Goal: Task Accomplishment & Management: Complete application form

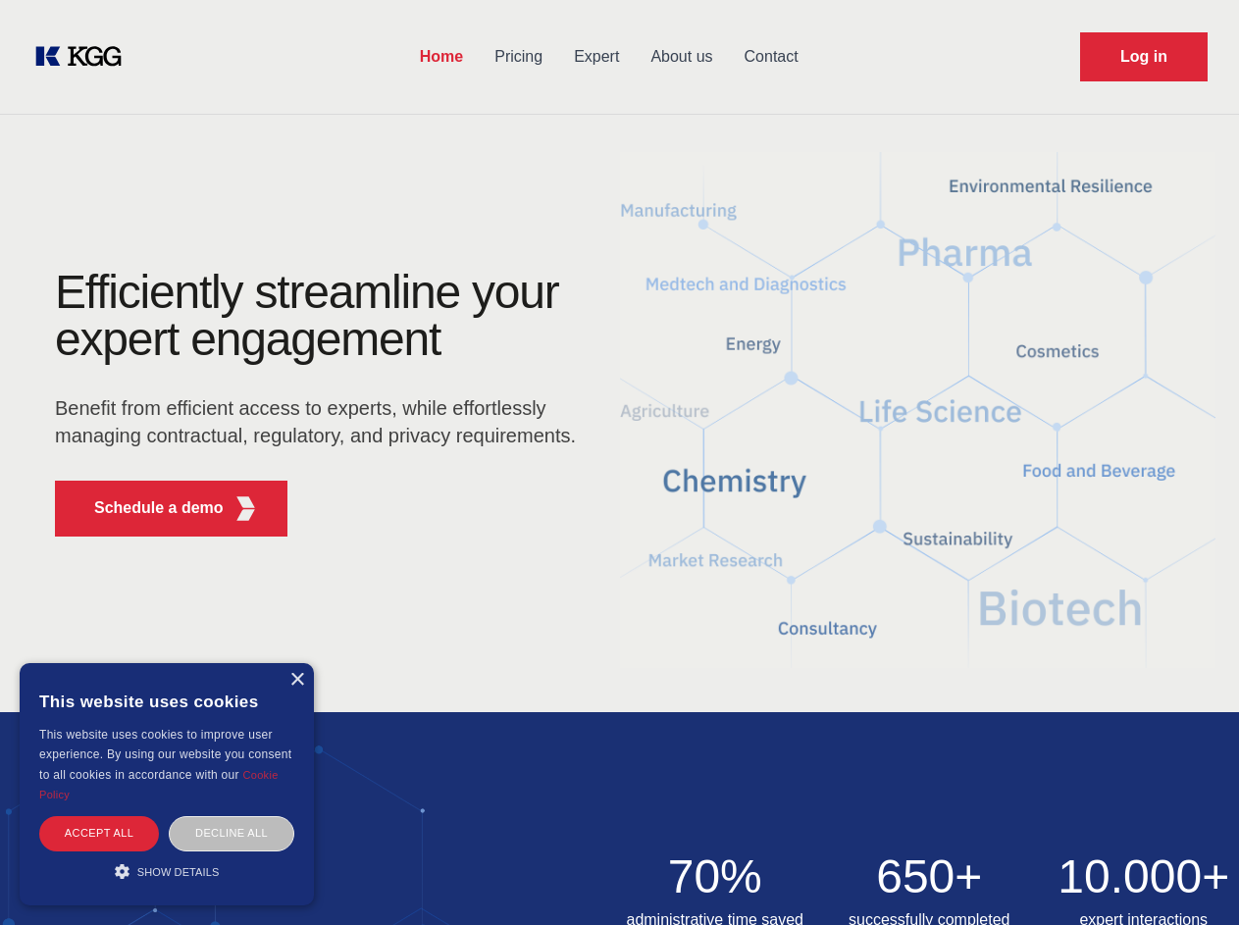
click at [619, 462] on div "Efficiently streamline your expert engagement Benefit from efficient access to …" at bounding box center [322, 410] width 596 height 283
click at [147, 508] on p "Schedule a demo" at bounding box center [158, 508] width 129 height 24
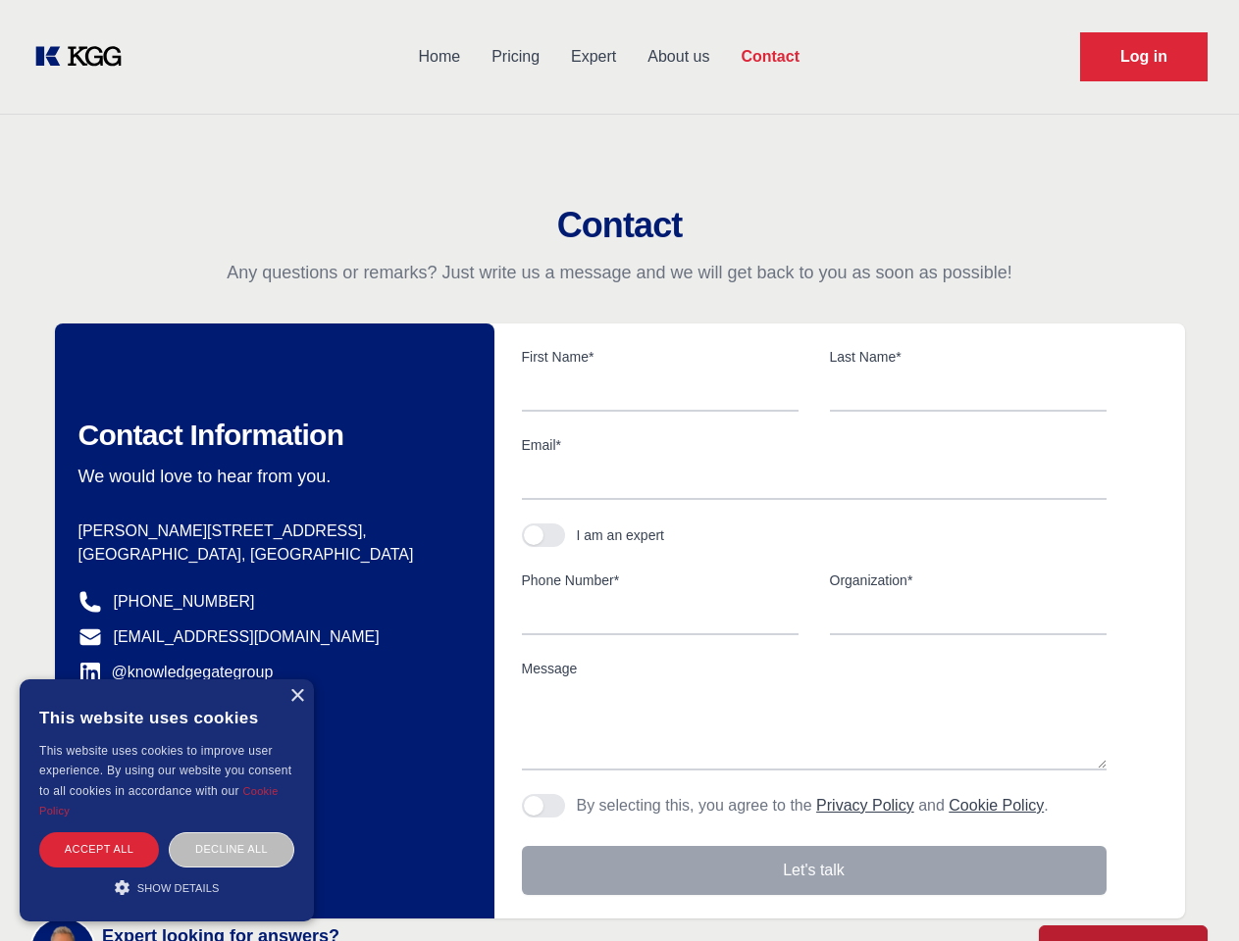
click at [296, 680] on div "× This website uses cookies This website uses cookies to improve user experienc…" at bounding box center [167, 801] width 294 height 242
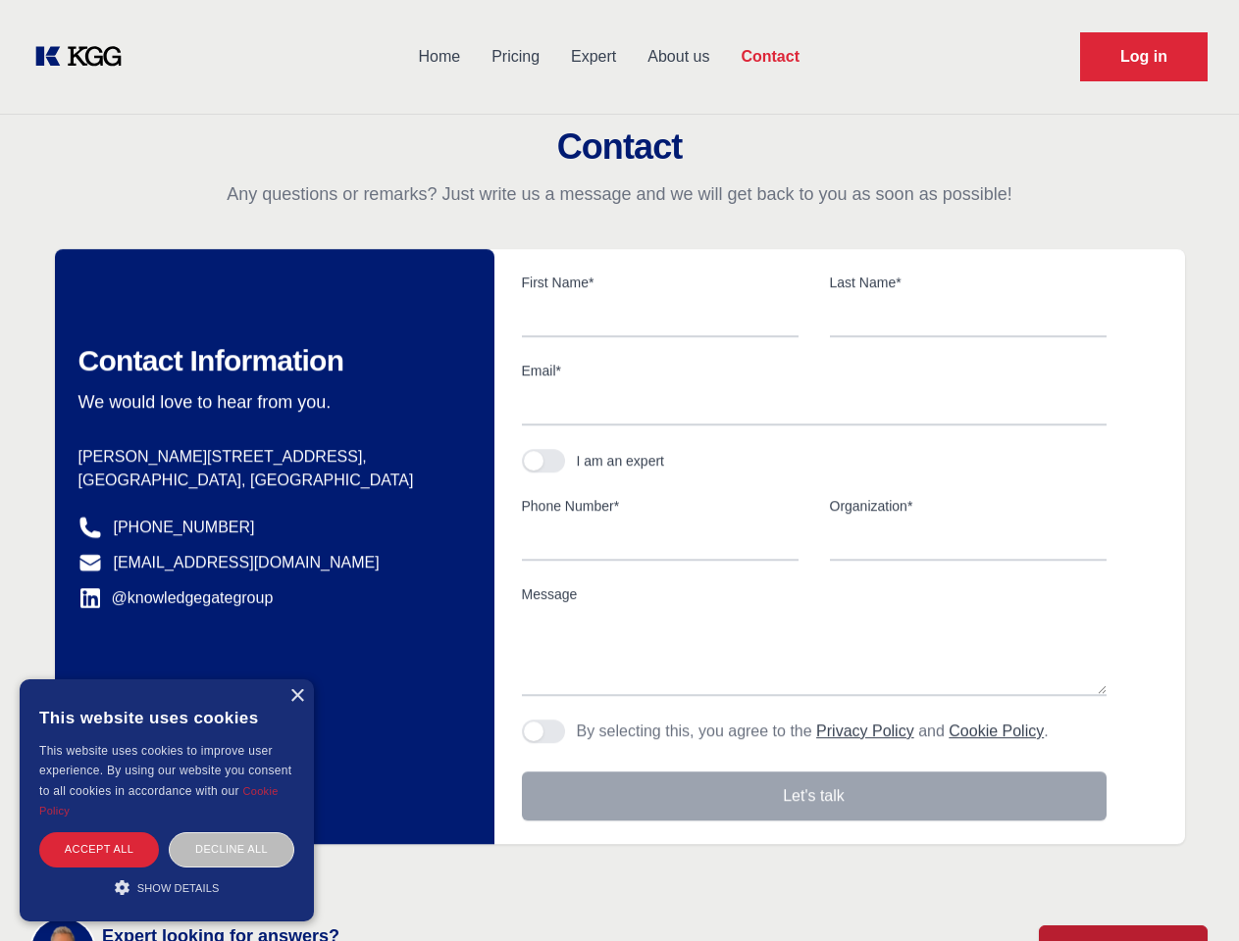
click at [99, 833] on div "Accept all" at bounding box center [99, 850] width 120 height 34
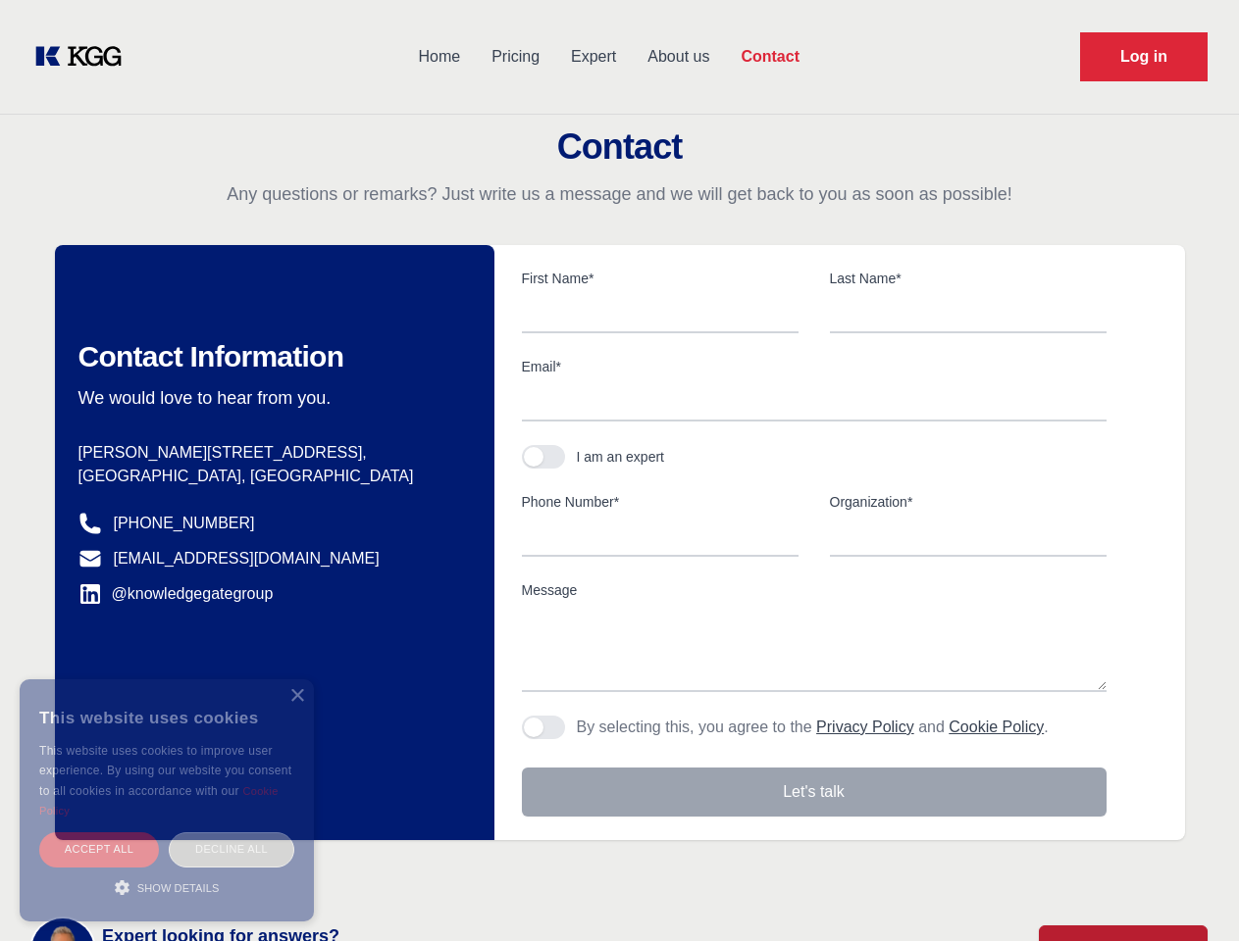
click at [231, 833] on div "Contact Information We would love to hear from you. Postal address [PERSON_NAME…" at bounding box center [274, 542] width 439 height 595
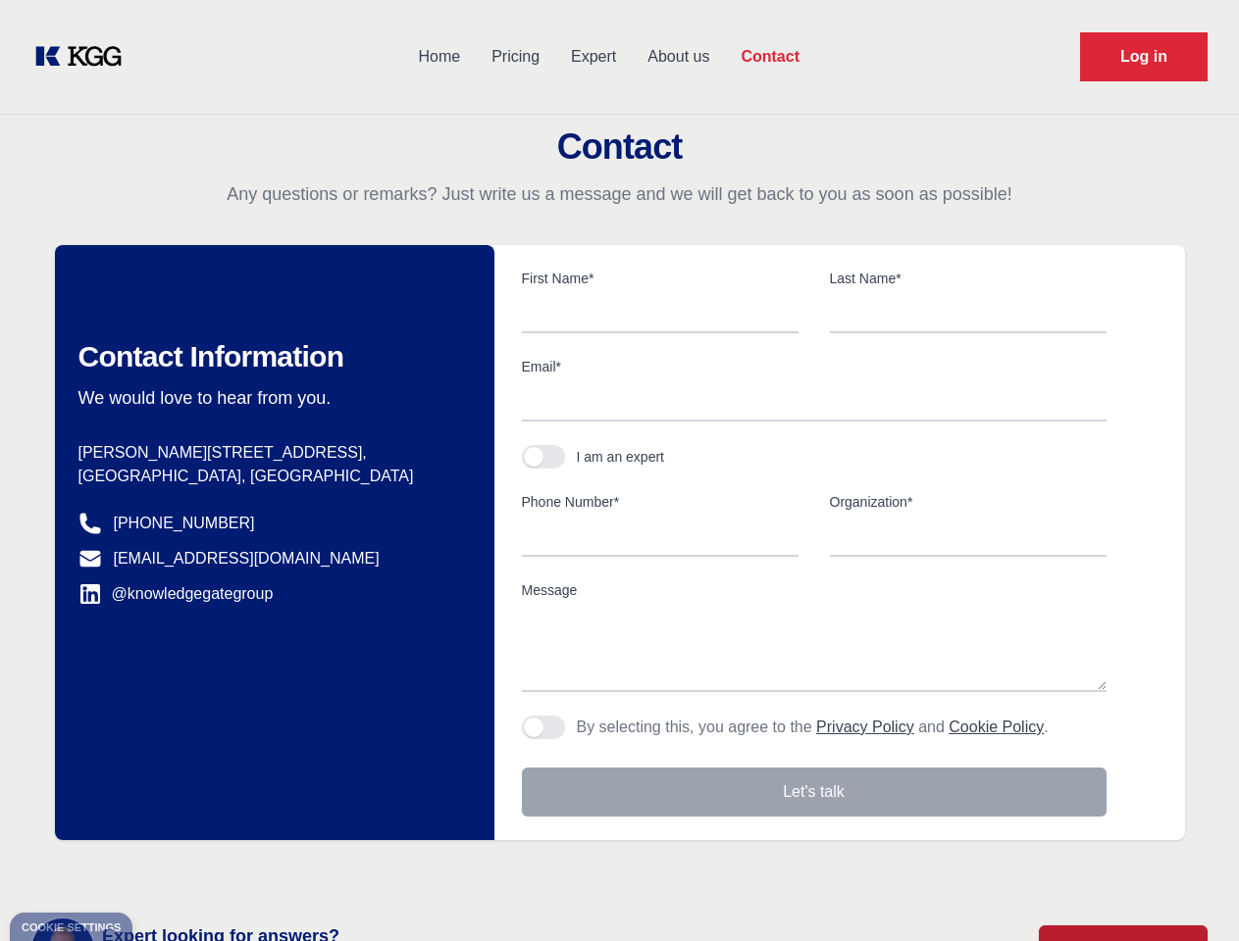
click at [167, 871] on main "Contact Any questions or remarks? Just write us a message and we will get back …" at bounding box center [619, 510] width 1239 height 1021
